Goal: Information Seeking & Learning: Learn about a topic

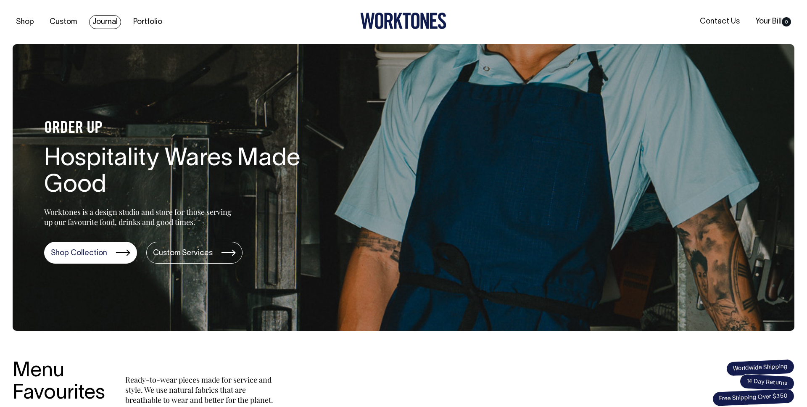
click at [116, 21] on link "Journal" at bounding box center [105, 22] width 32 height 14
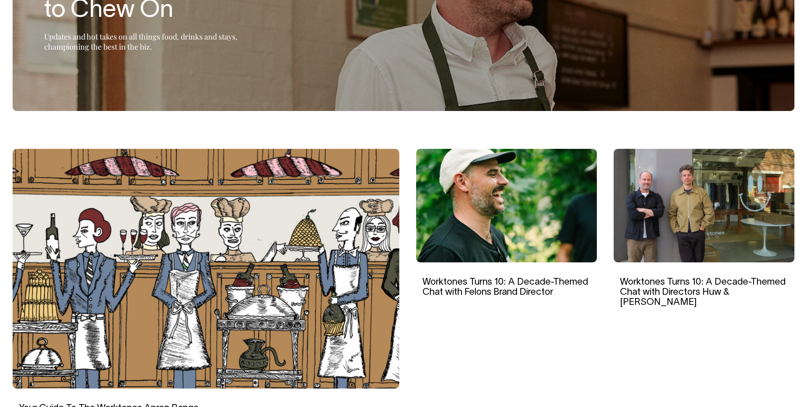
scroll to position [147, 0]
click at [493, 162] on img at bounding box center [506, 204] width 181 height 113
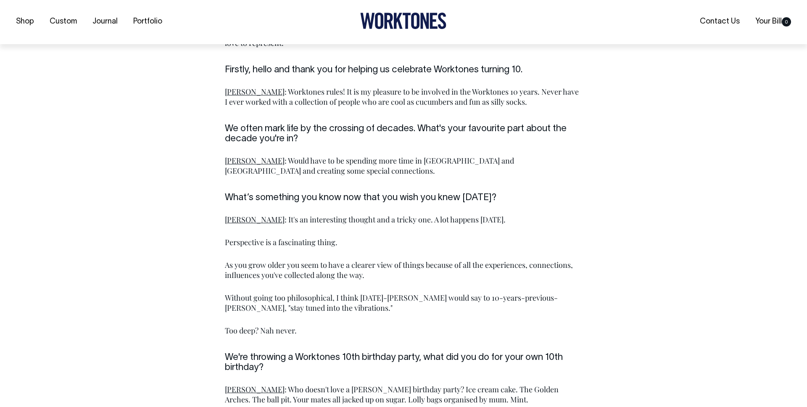
scroll to position [660, 0]
click at [495, 165] on div "[PERSON_NAME] : Would have to be spending more time in [GEOGRAPHIC_DATA] and [G…" at bounding box center [403, 168] width 357 height 40
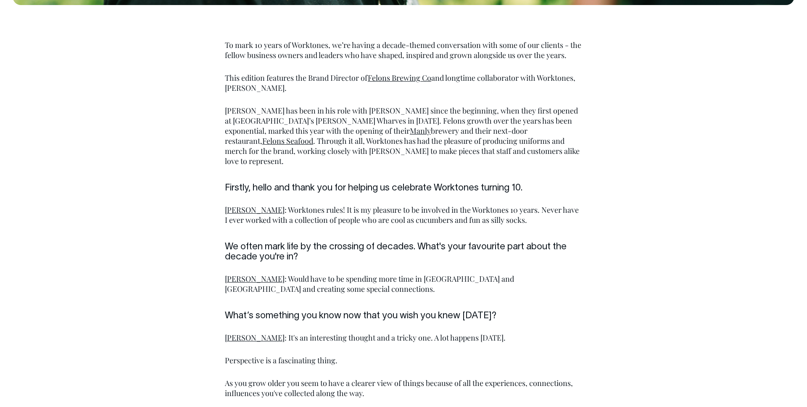
scroll to position [541, 0]
click at [247, 85] on p "This edition features the Brand Director of Felons Brewing Co and longtime coll…" at bounding box center [403, 83] width 357 height 20
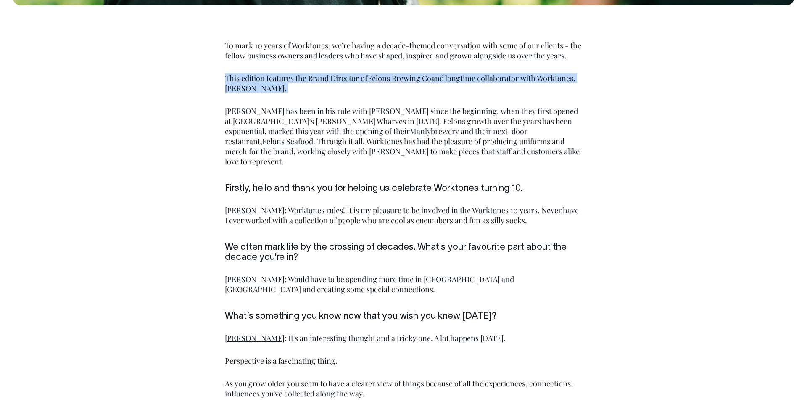
click at [247, 85] on p "This edition features the Brand Director of Felons Brewing Co and longtime coll…" at bounding box center [403, 83] width 357 height 20
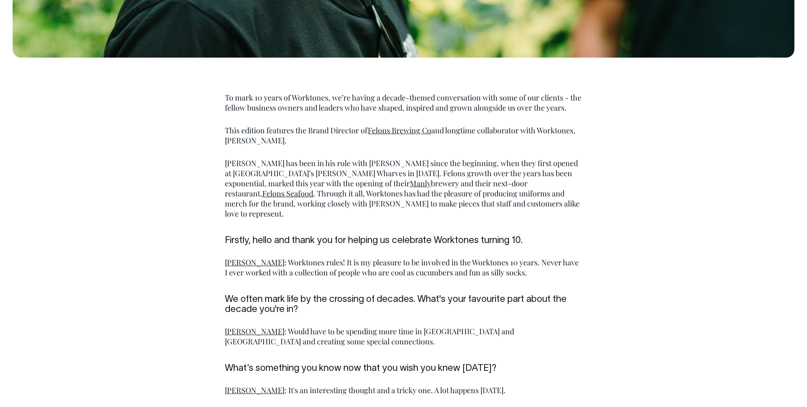
click at [247, 85] on div "To mark 10 years of Worktones, we’re having a decade-themed conversation with s…" at bounding box center [403, 158] width 357 height 146
click at [255, 97] on p "To mark 10 years of Worktones, we’re having a decade-themed conversation with s…" at bounding box center [403, 103] width 357 height 20
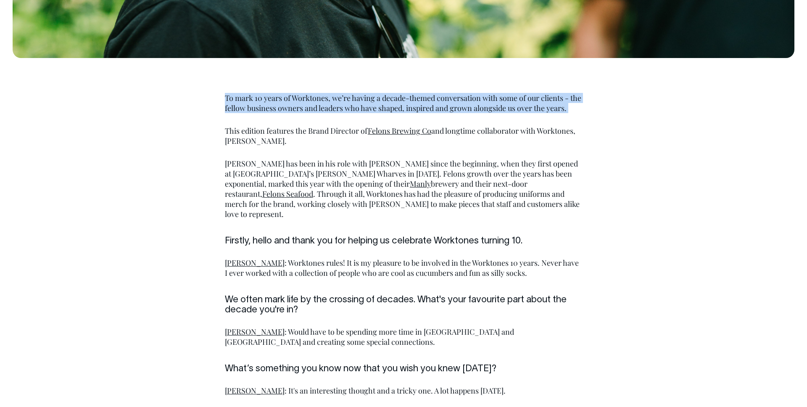
click at [255, 97] on p "To mark 10 years of Worktones, we’re having a decade-themed conversation with s…" at bounding box center [403, 103] width 357 height 20
click at [316, 96] on p "To mark 10 years of Worktones, we’re having a decade-themed conversation with s…" at bounding box center [403, 103] width 357 height 20
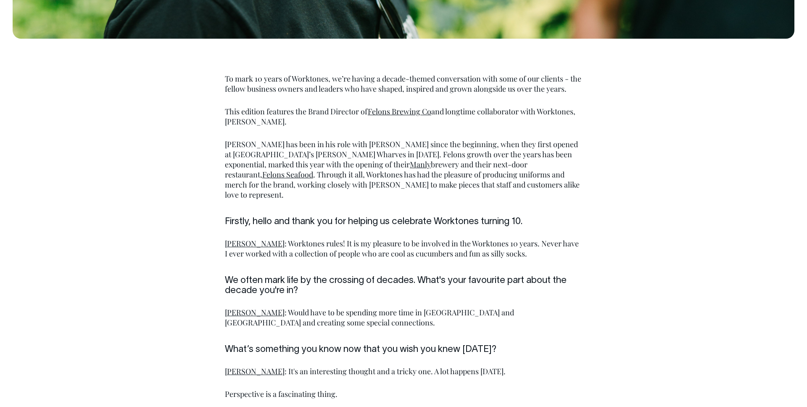
scroll to position [507, 0]
